Goal: Find contact information: Find contact information

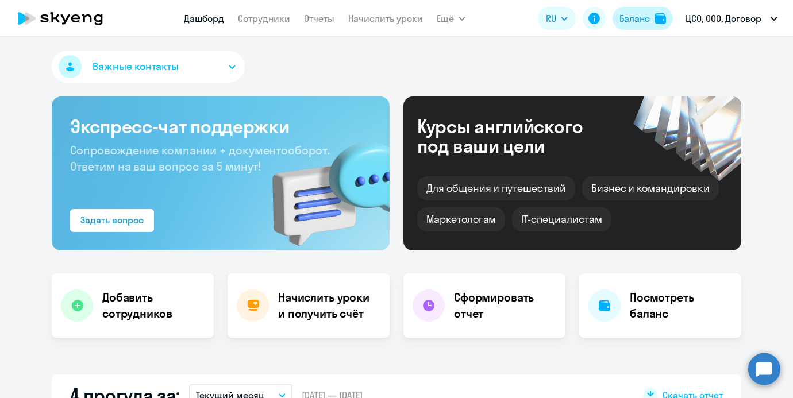
click at [649, 23] on div "Баланс" at bounding box center [635, 18] width 30 height 14
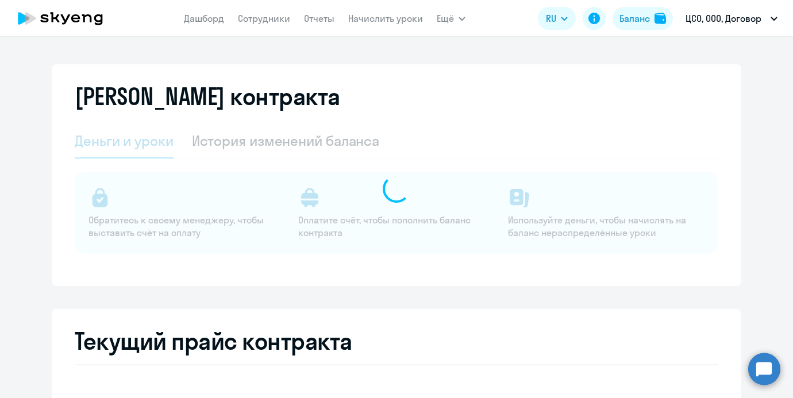
select select "english_adult_not_native_speaker"
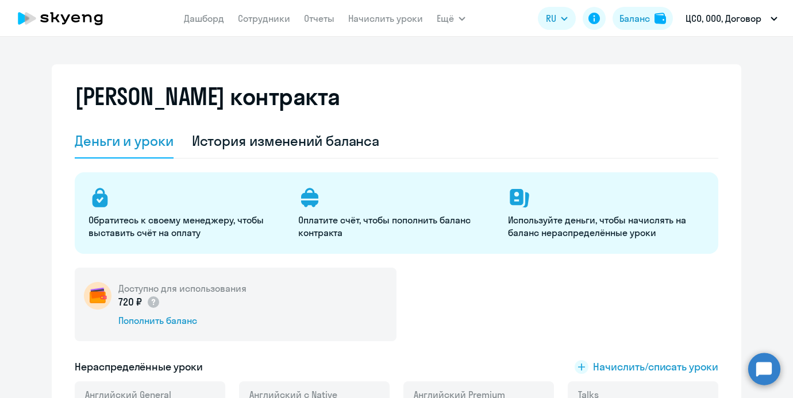
click at [304, 161] on div "Деньги и уроки История изменений баланса Обратитесь к своему менеджеру, чтобы в…" at bounding box center [397, 280] width 644 height 313
click at [320, 147] on div "История изменений баланса" at bounding box center [286, 141] width 188 height 18
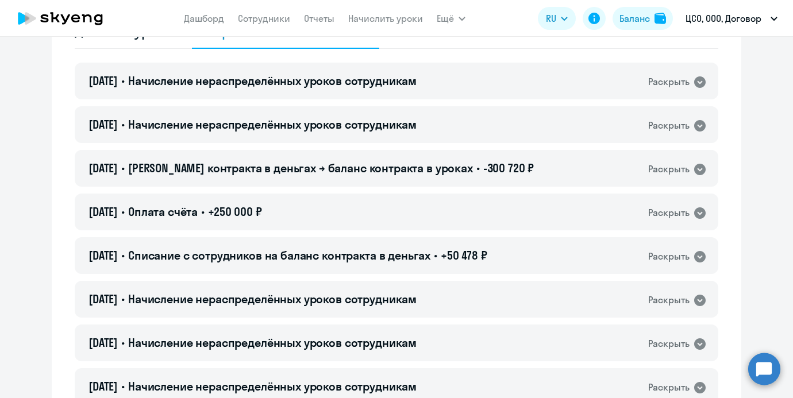
scroll to position [61, 0]
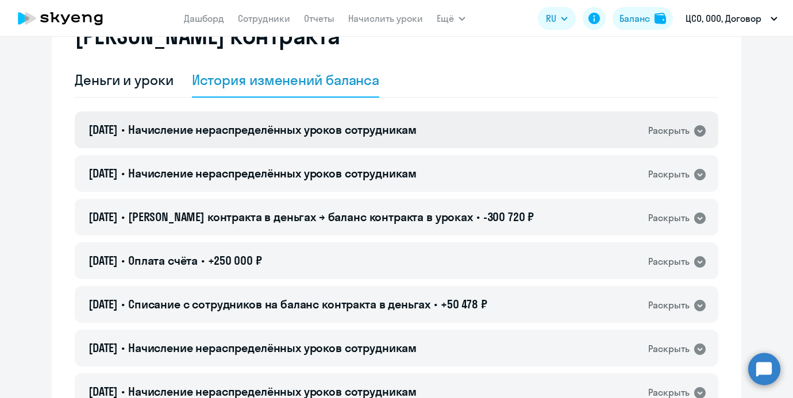
click at [420, 140] on div "16.09.2025 • Начисление нераспределённых уроков сотрудникам Раскрыть" at bounding box center [397, 130] width 644 height 37
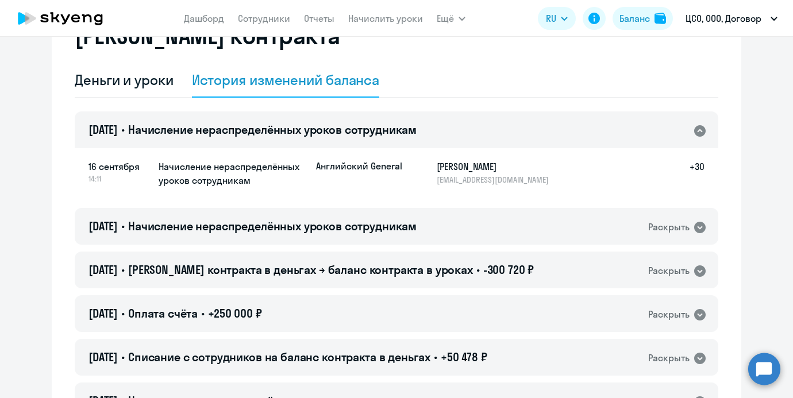
click at [420, 140] on div "16.09.2025 • Начисление нераспределённых уроков сотрудникам Раскрыть" at bounding box center [397, 130] width 644 height 37
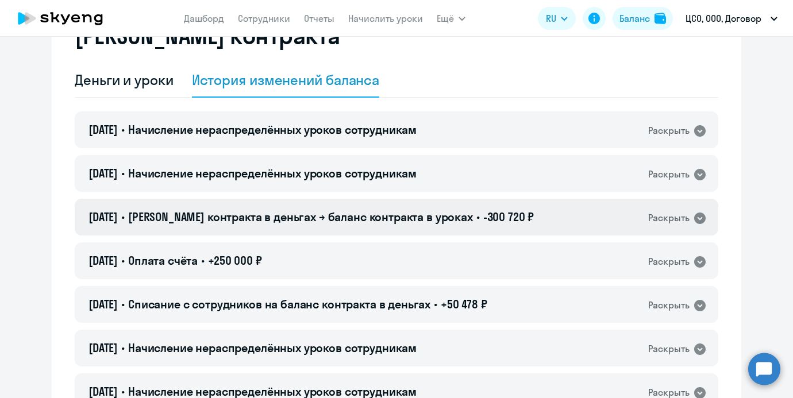
click at [394, 221] on span "Баланс контракта в деньгах → баланс контракта в уроках" at bounding box center [300, 217] width 345 height 14
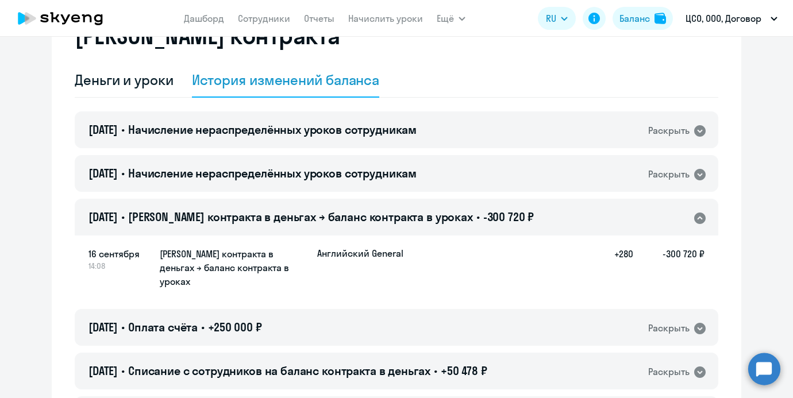
click at [394, 220] on span "Баланс контракта в деньгах → баланс контракта в уроках" at bounding box center [300, 217] width 345 height 14
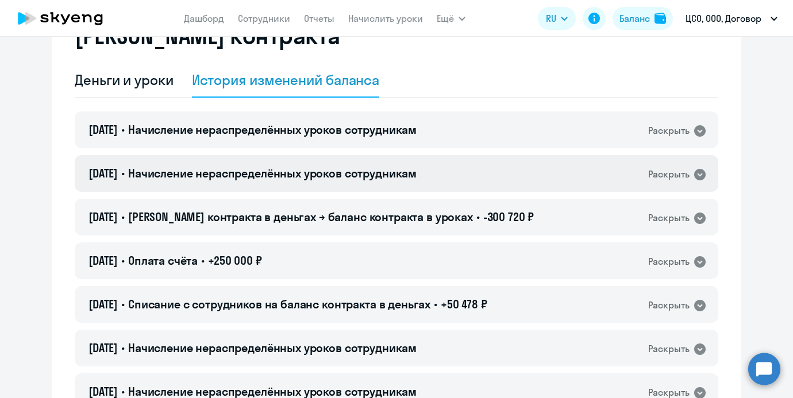
click at [363, 171] on span "Начисление нераспределённых уроков сотрудникам" at bounding box center [272, 173] width 289 height 14
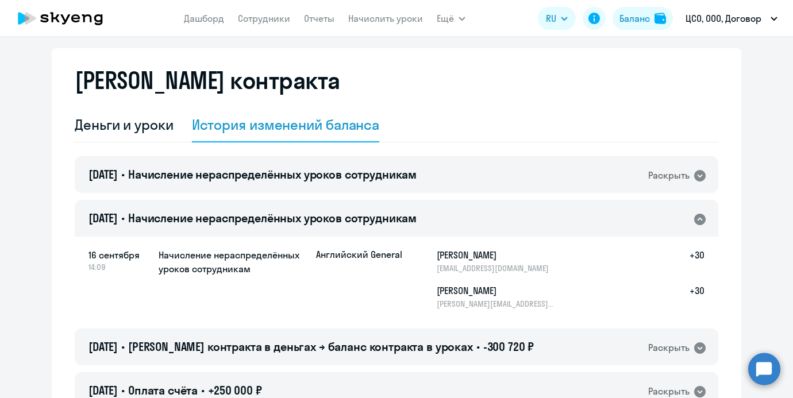
scroll to position [0, 0]
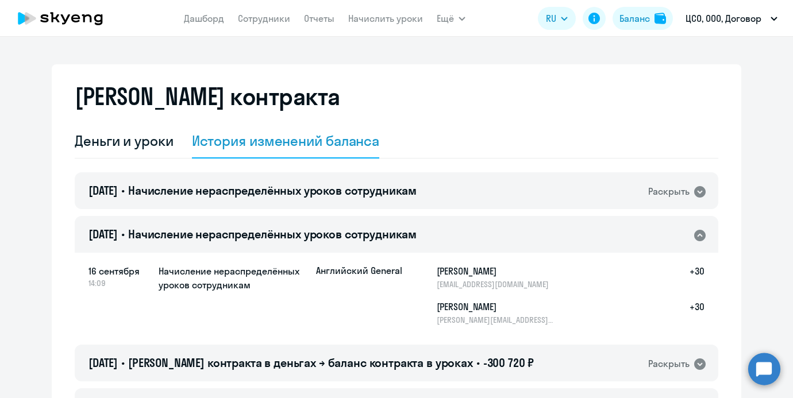
click at [133, 119] on div "Баланс контракта" at bounding box center [397, 103] width 644 height 41
click at [129, 132] on div "Деньги и уроки" at bounding box center [124, 141] width 99 height 18
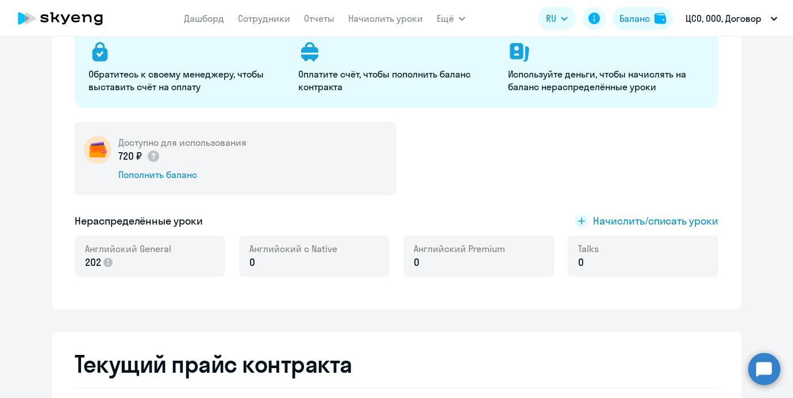
scroll to position [147, 0]
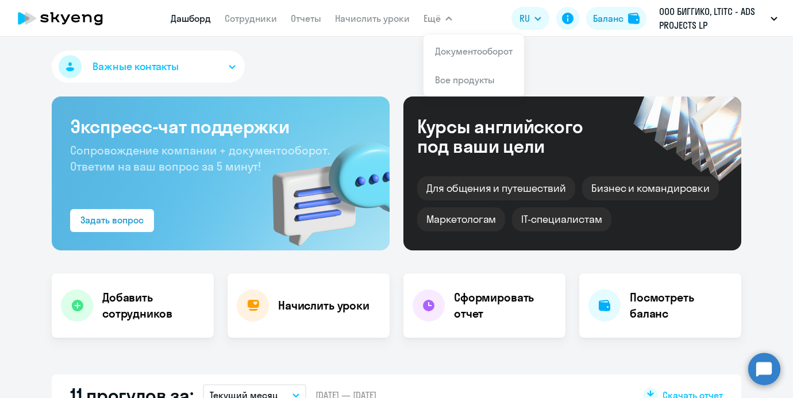
select select "30"
click at [612, 32] on app-header-actions "RU Баланс ООО БИГГИКО, LTITC - ADS PROJECTS LP" at bounding box center [648, 19] width 272 height 28
click at [273, 18] on link "Сотрудники" at bounding box center [251, 18] width 52 height 11
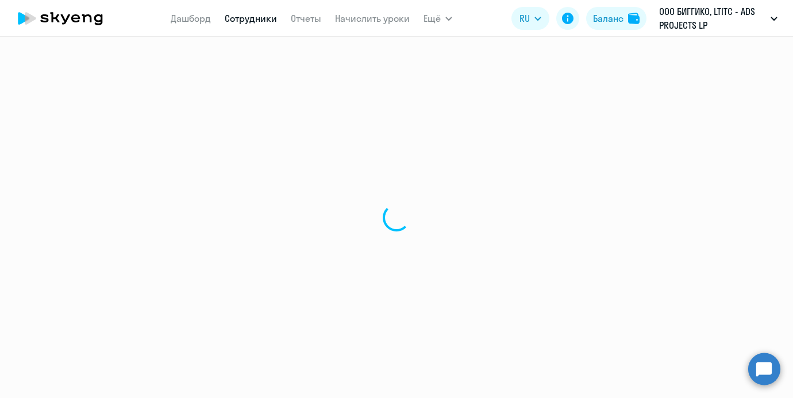
select select "30"
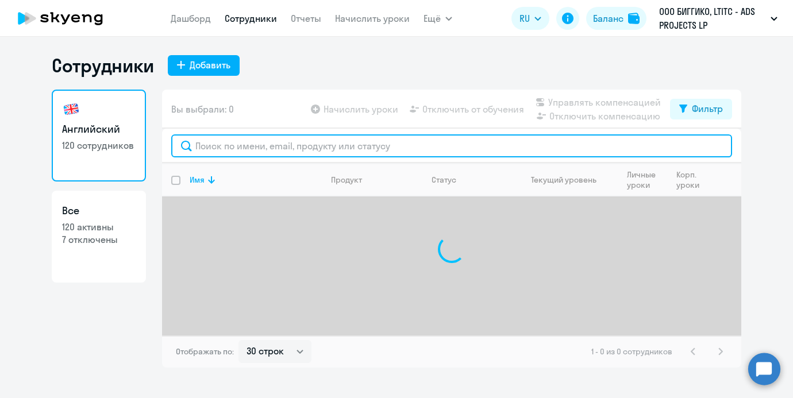
click at [251, 147] on input "text" at bounding box center [451, 146] width 561 height 23
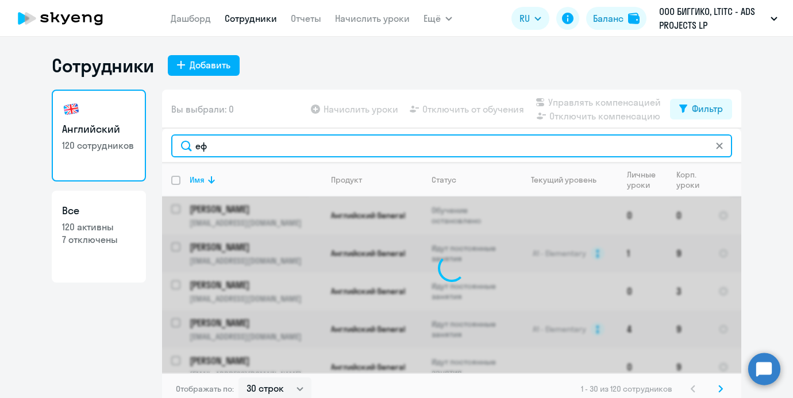
type input "е"
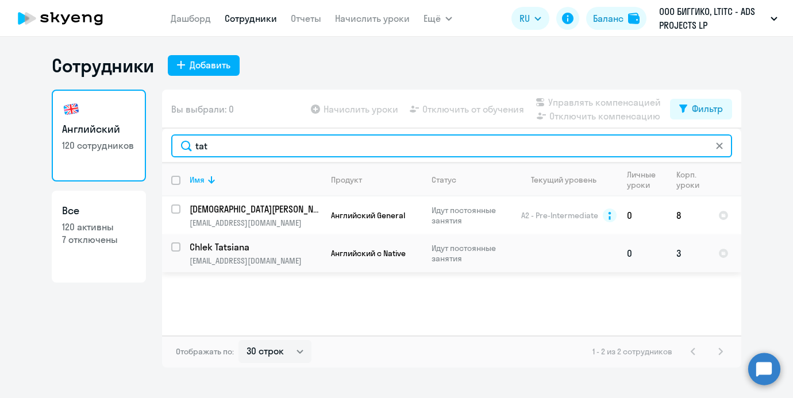
type input "tat"
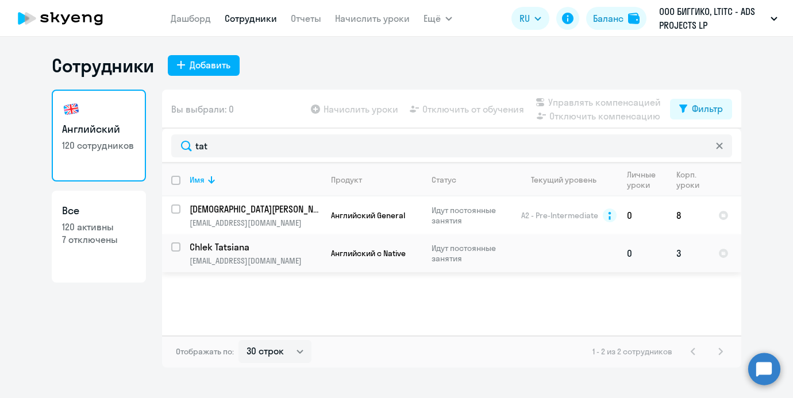
click at [305, 260] on p "[EMAIL_ADDRESS][DOMAIN_NAME]" at bounding box center [256, 261] width 132 height 10
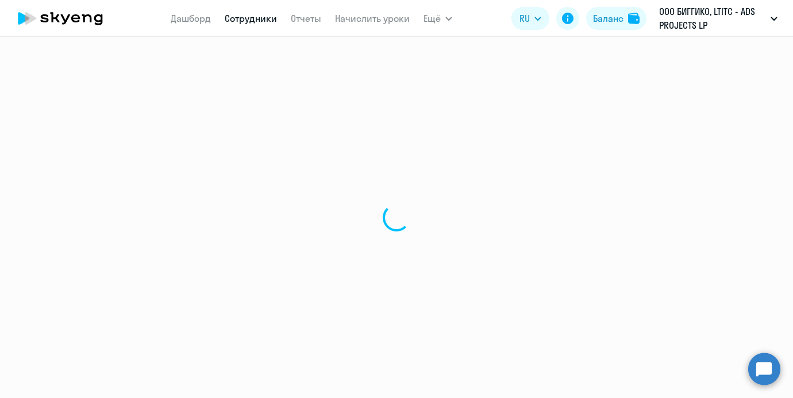
select select "english"
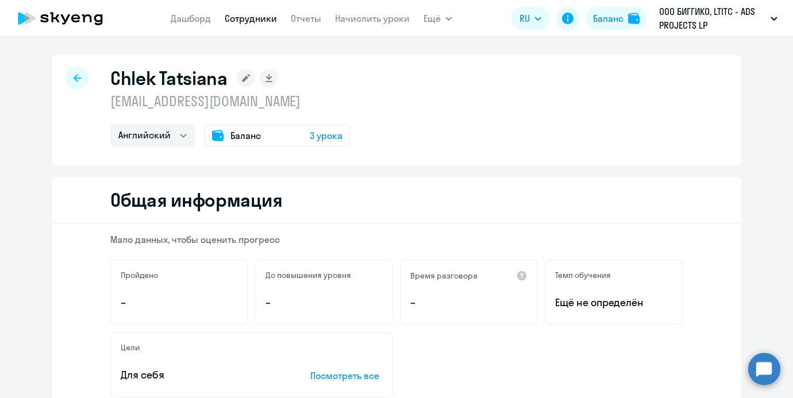
click at [227, 104] on p "[EMAIL_ADDRESS][DOMAIN_NAME]" at bounding box center [230, 101] width 240 height 18
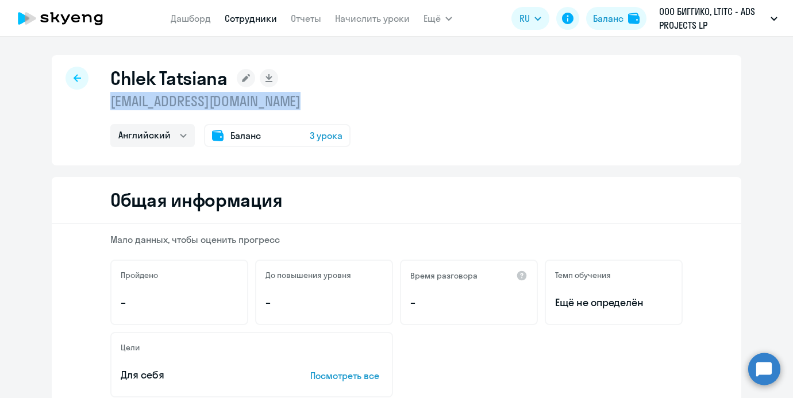
click at [227, 104] on p "[EMAIL_ADDRESS][DOMAIN_NAME]" at bounding box center [230, 101] width 240 height 18
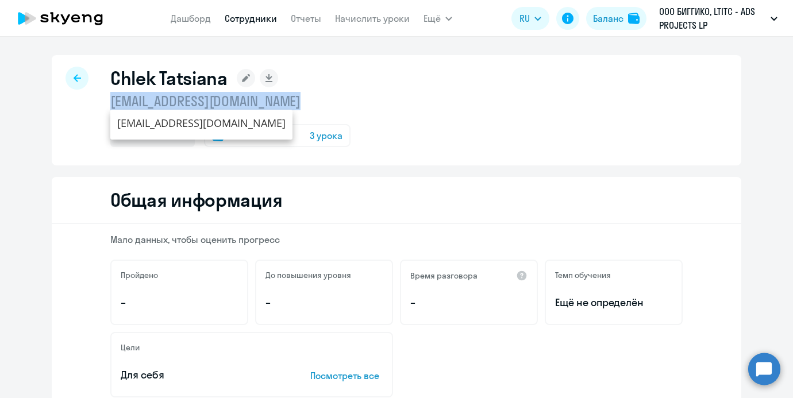
copy p "[EMAIL_ADDRESS][DOMAIN_NAME]"
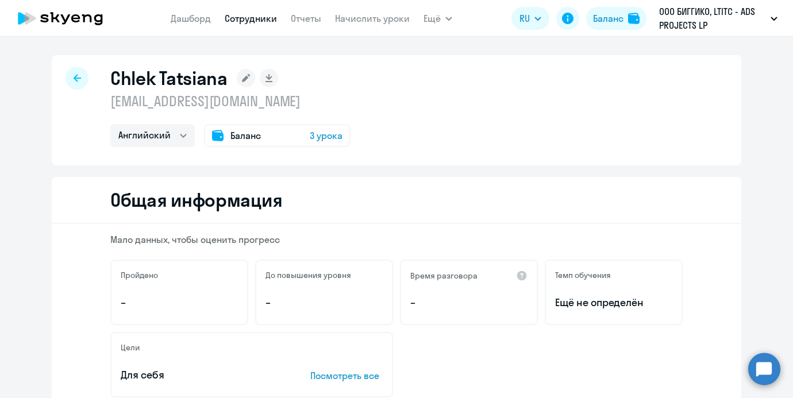
click at [76, 72] on div at bounding box center [77, 78] width 23 height 23
select select "30"
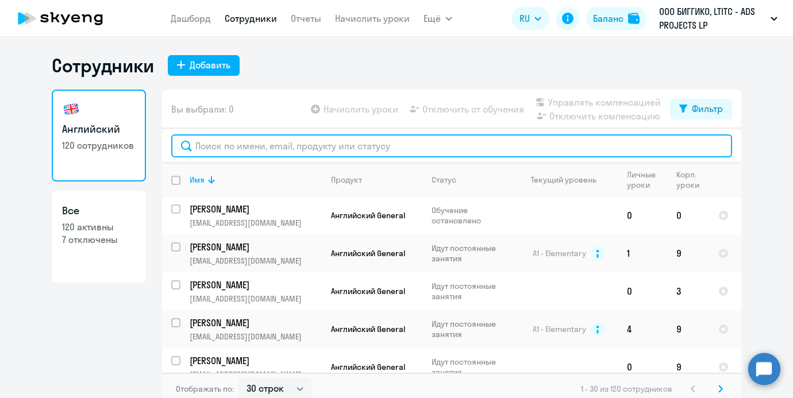
click at [232, 143] on input "text" at bounding box center [451, 146] width 561 height 23
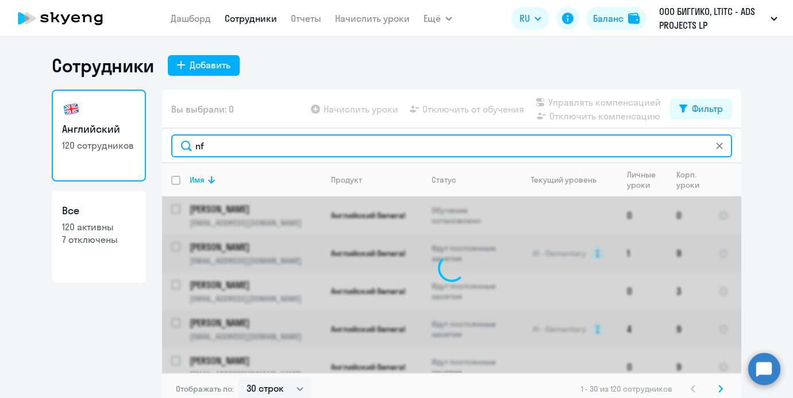
type input "n"
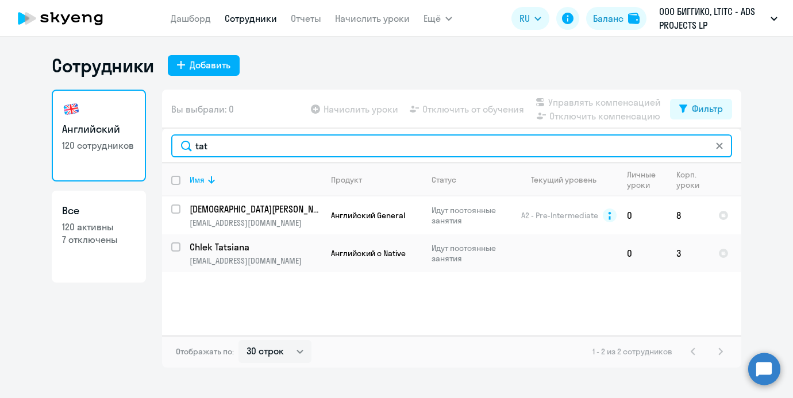
type input "tat"
